Goal: Task Accomplishment & Management: Manage account settings

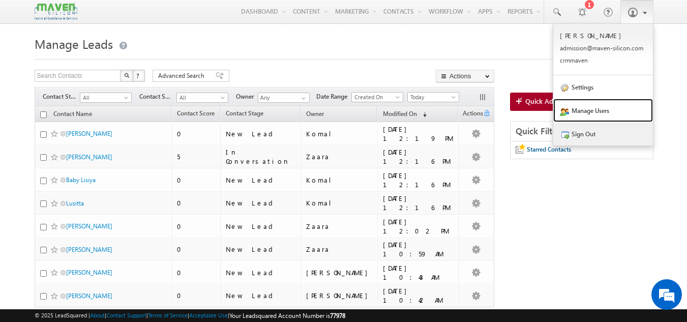
drag, startPoint x: 602, startPoint y: 110, endPoint x: 595, endPoint y: 135, distance: 26.4
click at [602, 110] on link "Manage Users" at bounding box center [603, 110] width 100 height 23
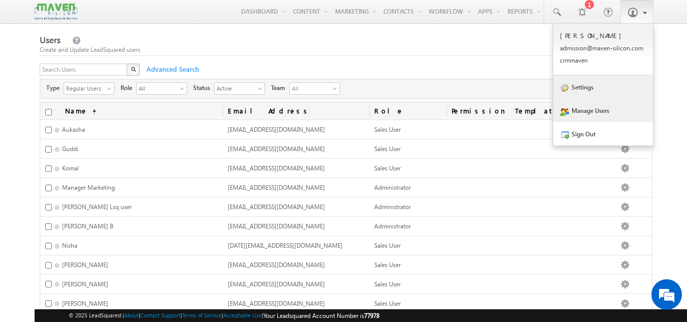
click at [602, 95] on link "Settings" at bounding box center [603, 86] width 100 height 23
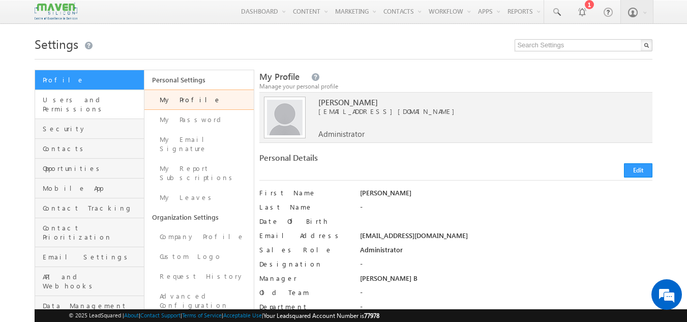
click at [81, 108] on link "Users and Permissions" at bounding box center [89, 104] width 109 height 29
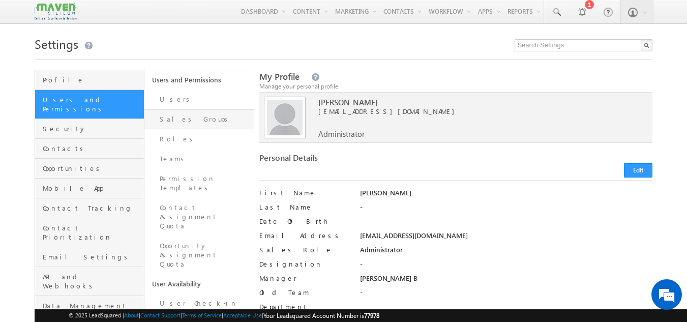
click at [182, 117] on link "Sales Groups" at bounding box center [198, 119] width 109 height 20
click at [199, 114] on link "Sales Groups" at bounding box center [198, 119] width 109 height 20
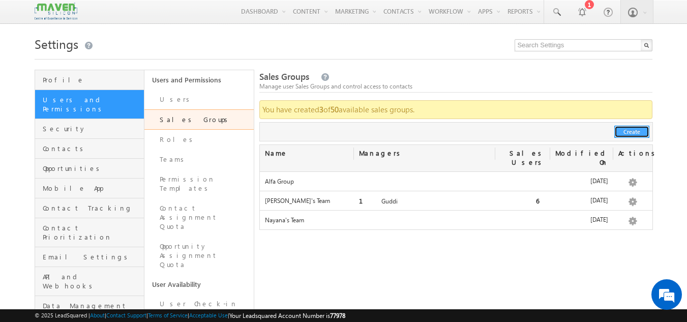
click at [621, 137] on button "Create" at bounding box center [631, 132] width 35 height 12
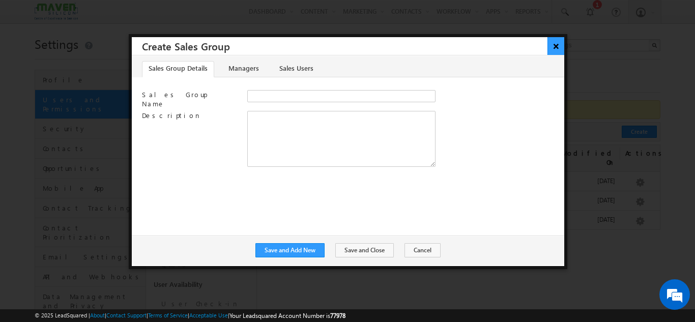
click at [551, 50] on button "×" at bounding box center [555, 46] width 17 height 18
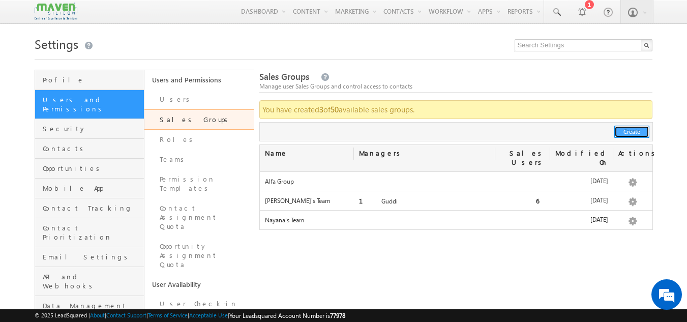
click at [638, 131] on button "Create" at bounding box center [631, 132] width 35 height 12
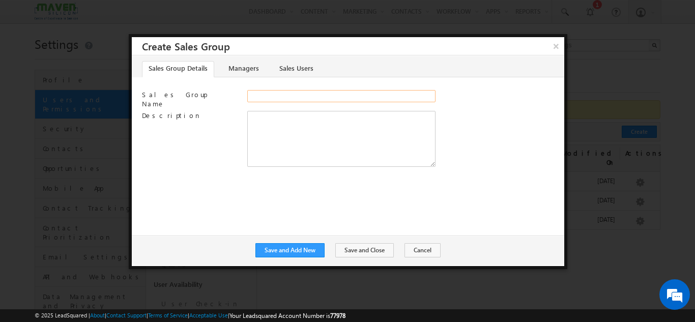
click at [269, 95] on input "Sales Group Name" at bounding box center [341, 96] width 188 height 12
click at [415, 249] on button "Cancel" at bounding box center [422, 250] width 36 height 14
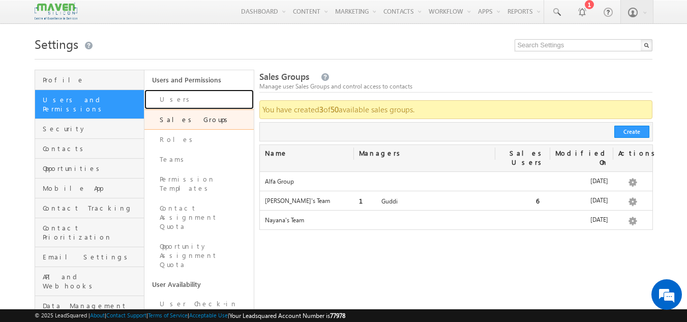
drag, startPoint x: 182, startPoint y: 105, endPoint x: 197, endPoint y: 119, distance: 21.2
click at [182, 105] on link "Users" at bounding box center [198, 99] width 109 height 20
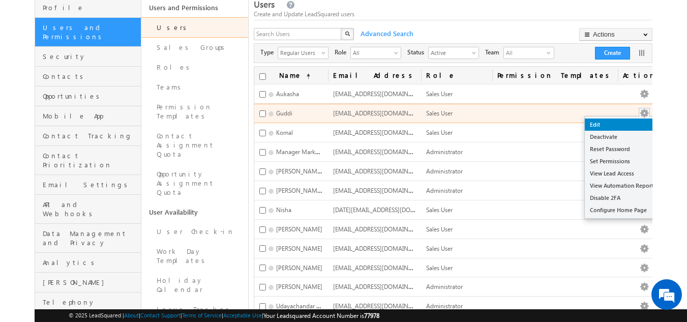
click at [609, 127] on link "Edit" at bounding box center [622, 124] width 74 height 12
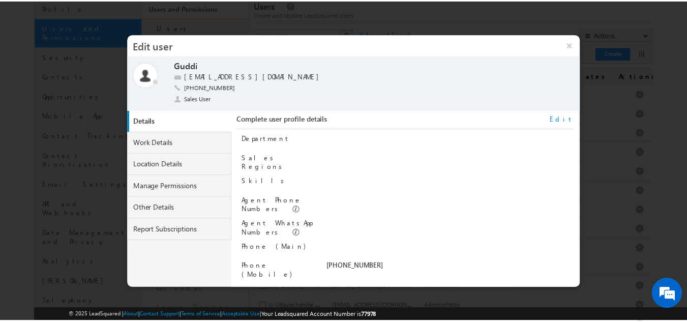
scroll to position [24, 0]
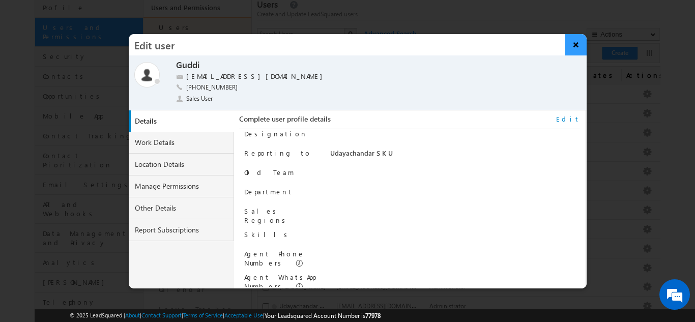
click at [573, 43] on button "×" at bounding box center [575, 44] width 22 height 21
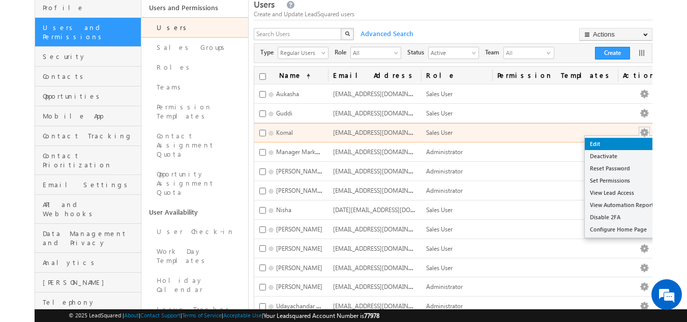
click at [608, 140] on link "Edit" at bounding box center [622, 144] width 74 height 12
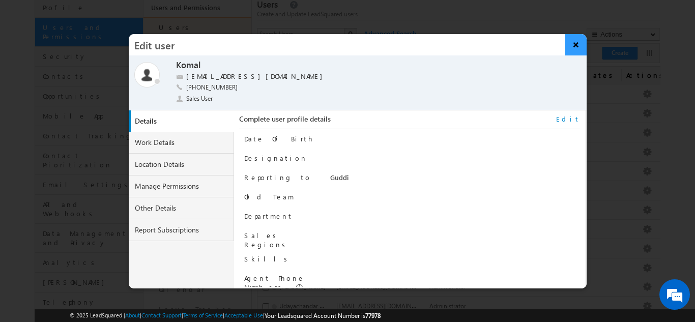
click at [574, 43] on button "×" at bounding box center [575, 44] width 22 height 21
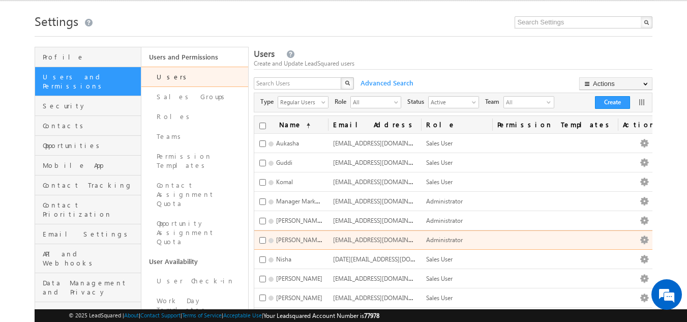
scroll to position [0, 0]
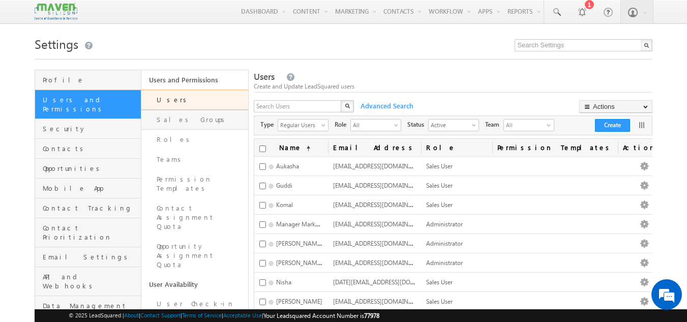
click at [220, 119] on link "Sales Groups" at bounding box center [194, 120] width 107 height 20
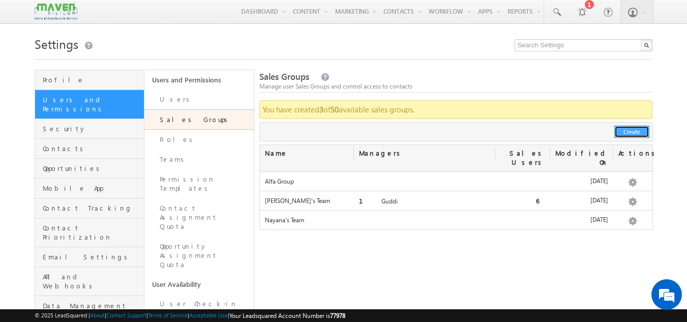
click at [625, 130] on button "Create" at bounding box center [631, 132] width 35 height 12
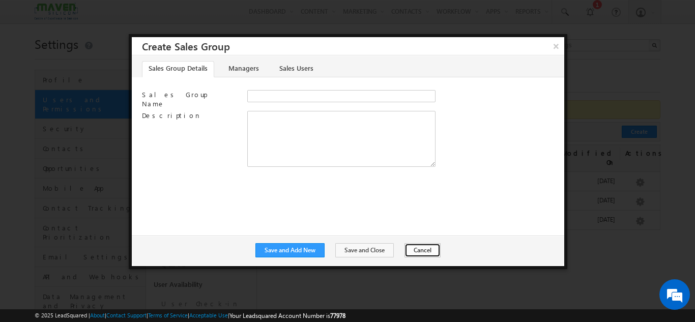
click at [416, 248] on button "Cancel" at bounding box center [422, 250] width 36 height 14
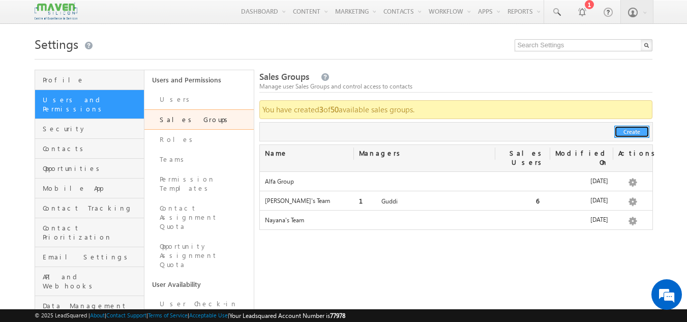
click at [628, 133] on button "Create" at bounding box center [631, 132] width 35 height 12
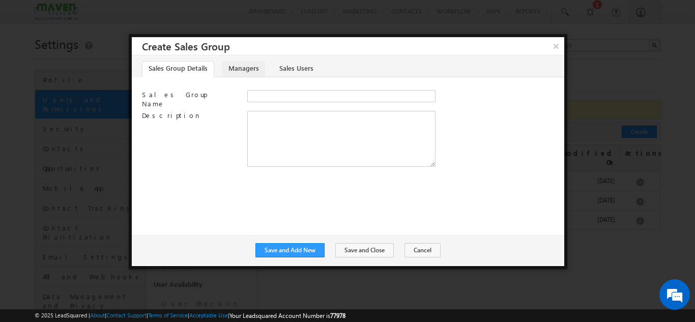
click at [246, 71] on link "Managers" at bounding box center [243, 69] width 43 height 16
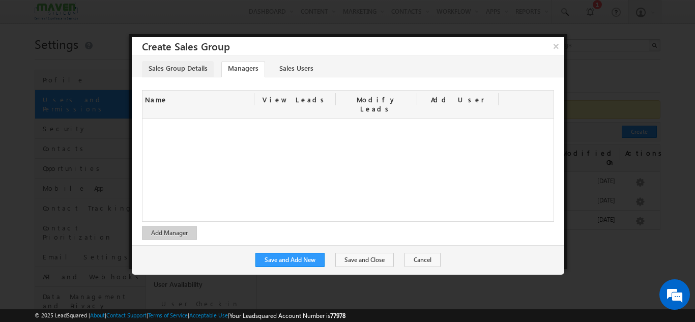
click at [181, 68] on link "Sales Group Details" at bounding box center [178, 69] width 72 height 16
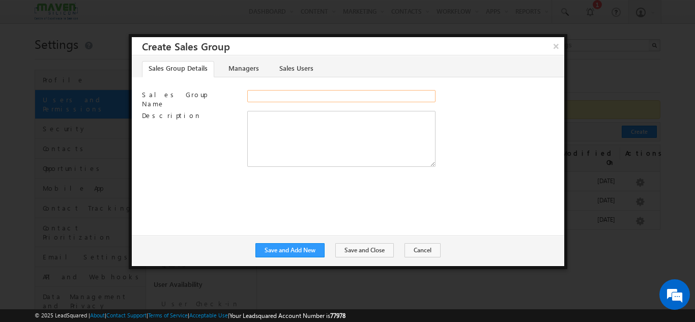
click at [291, 95] on input "Sales Group Name" at bounding box center [341, 96] width 188 height 12
type input "Guddi Team1"
click at [249, 71] on link "Managers" at bounding box center [243, 69] width 43 height 16
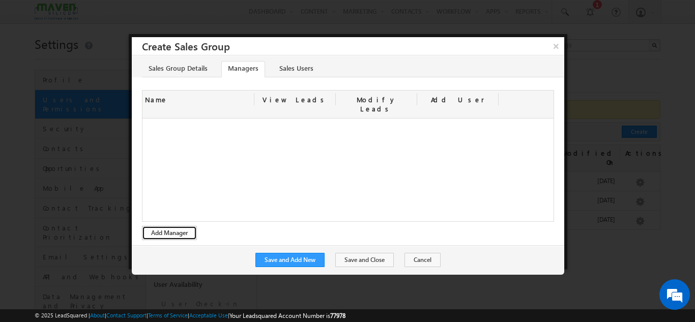
click at [175, 226] on button "Add Manager" at bounding box center [169, 233] width 55 height 14
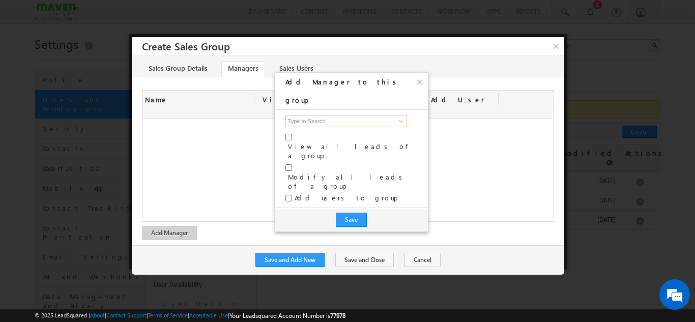
click at [315, 115] on input at bounding box center [346, 121] width 122 height 12
click at [398, 117] on span at bounding box center [401, 121] width 8 height 8
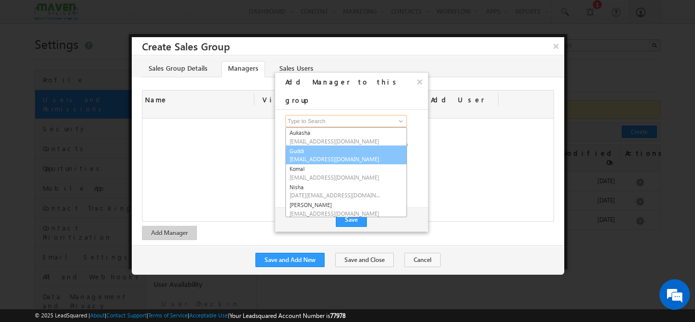
click at [335, 145] on link "Guddi [EMAIL_ADDRESS][DOMAIN_NAME]" at bounding box center [346, 154] width 122 height 19
type input "Guddi"
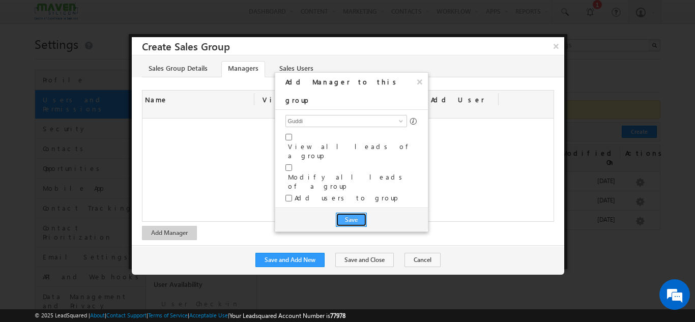
click at [354, 213] on button "Save" at bounding box center [351, 220] width 31 height 14
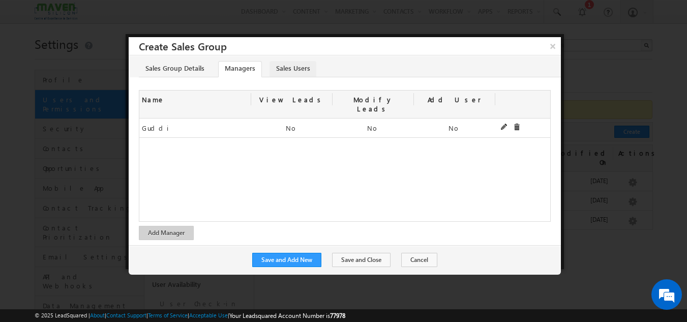
click at [294, 68] on link "Sales Users" at bounding box center [292, 69] width 47 height 16
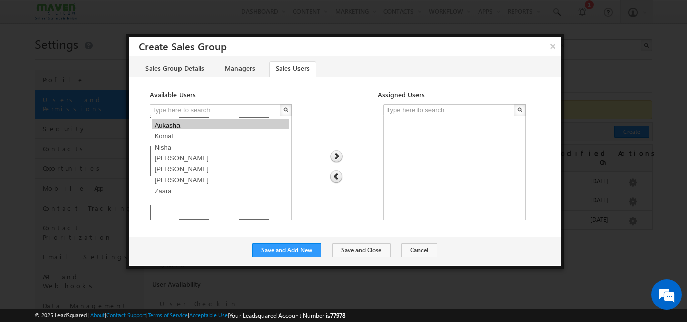
click at [188, 127] on option "Aukasha" at bounding box center [220, 123] width 137 height 11
click at [184, 137] on option "Komal" at bounding box center [220, 134] width 137 height 11
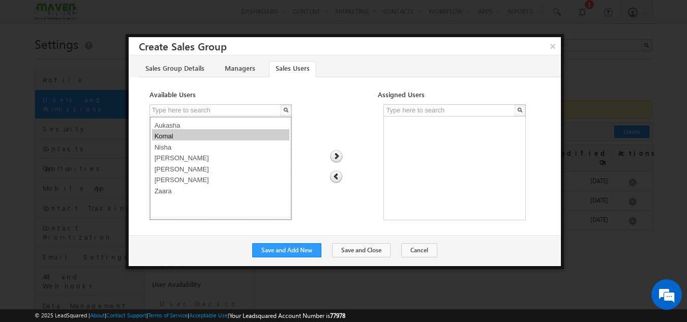
click at [182, 127] on option "Aukasha" at bounding box center [220, 123] width 137 height 11
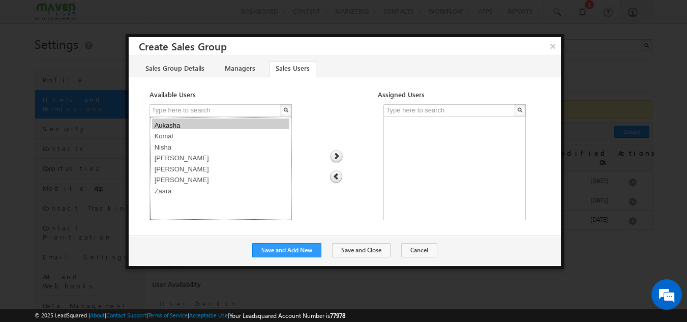
click at [179, 155] on option "[PERSON_NAME]" at bounding box center [220, 156] width 137 height 11
click at [176, 127] on option "Aukasha" at bounding box center [220, 123] width 137 height 11
select select "c775556a-6ea3-11f0-b1e3-0623476dd86d"
click at [337, 156] on img at bounding box center [336, 156] width 14 height 13
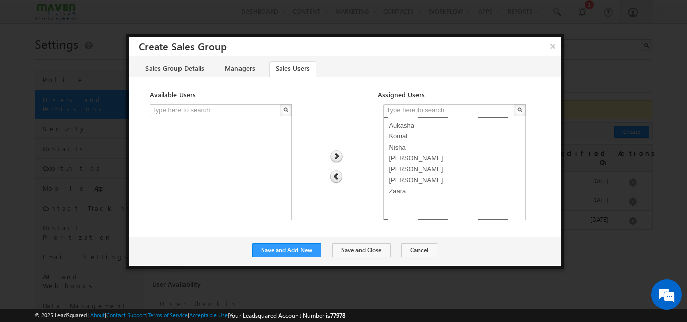
select select "ef0fdb3e-7130-11f0-b1e3-0623476dd86d"
click at [396, 148] on option "Nisha" at bounding box center [454, 145] width 137 height 11
click at [334, 179] on img at bounding box center [335, 176] width 13 height 13
select select
click at [421, 252] on button "Cancel" at bounding box center [419, 250] width 36 height 14
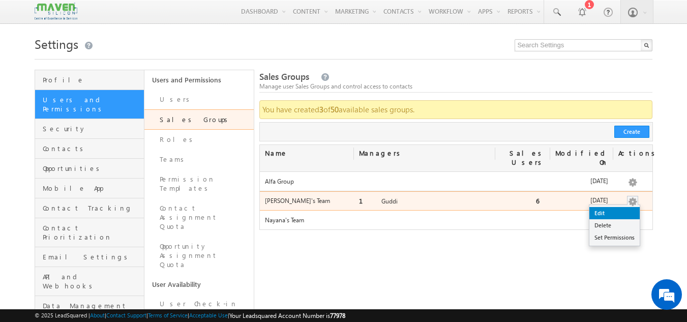
click at [604, 207] on link "Edit" at bounding box center [614, 213] width 50 height 12
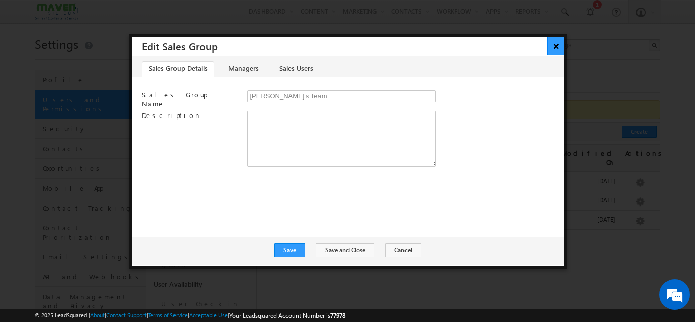
click at [550, 46] on button "×" at bounding box center [555, 46] width 17 height 18
